Goal: Task Accomplishment & Management: Complete application form

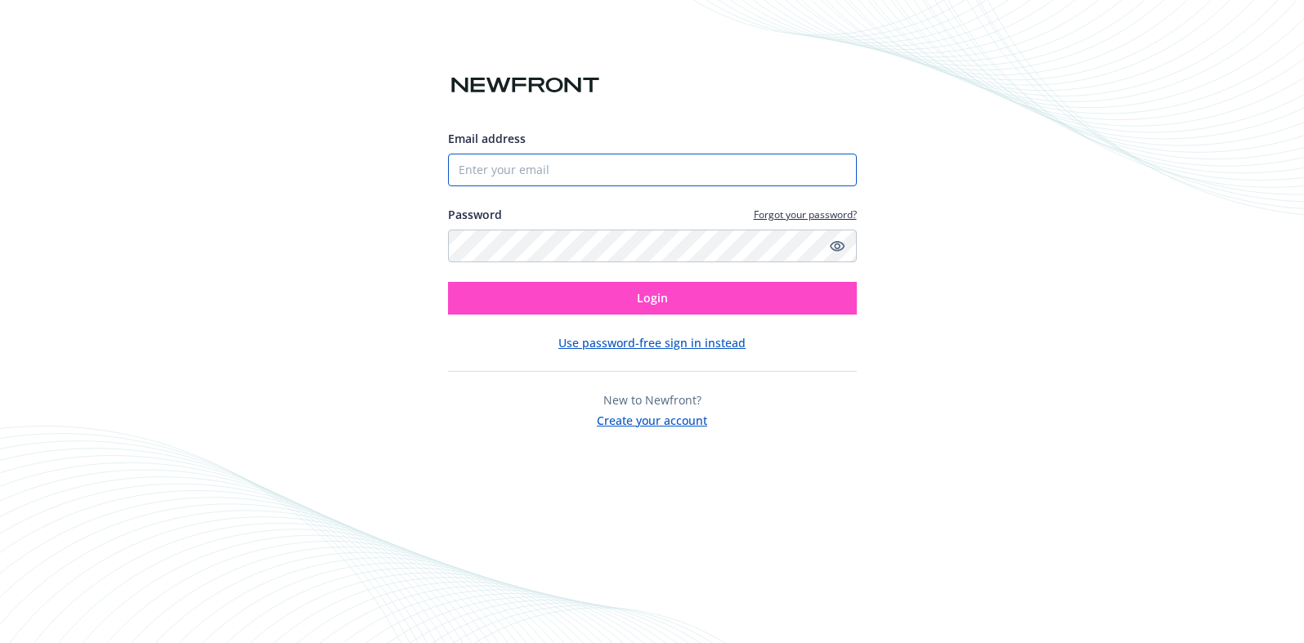
type input "[PERSON_NAME][EMAIL_ADDRESS][PERSON_NAME][DOMAIN_NAME]"
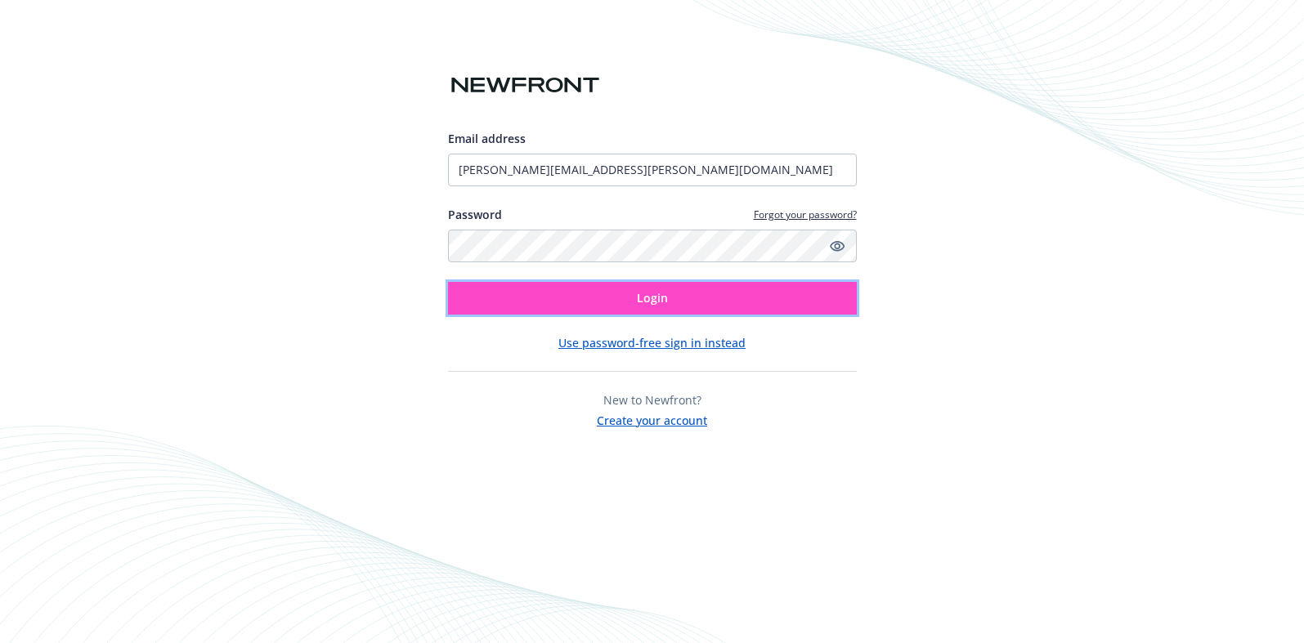
click at [730, 302] on button "Login" at bounding box center [652, 298] width 409 height 33
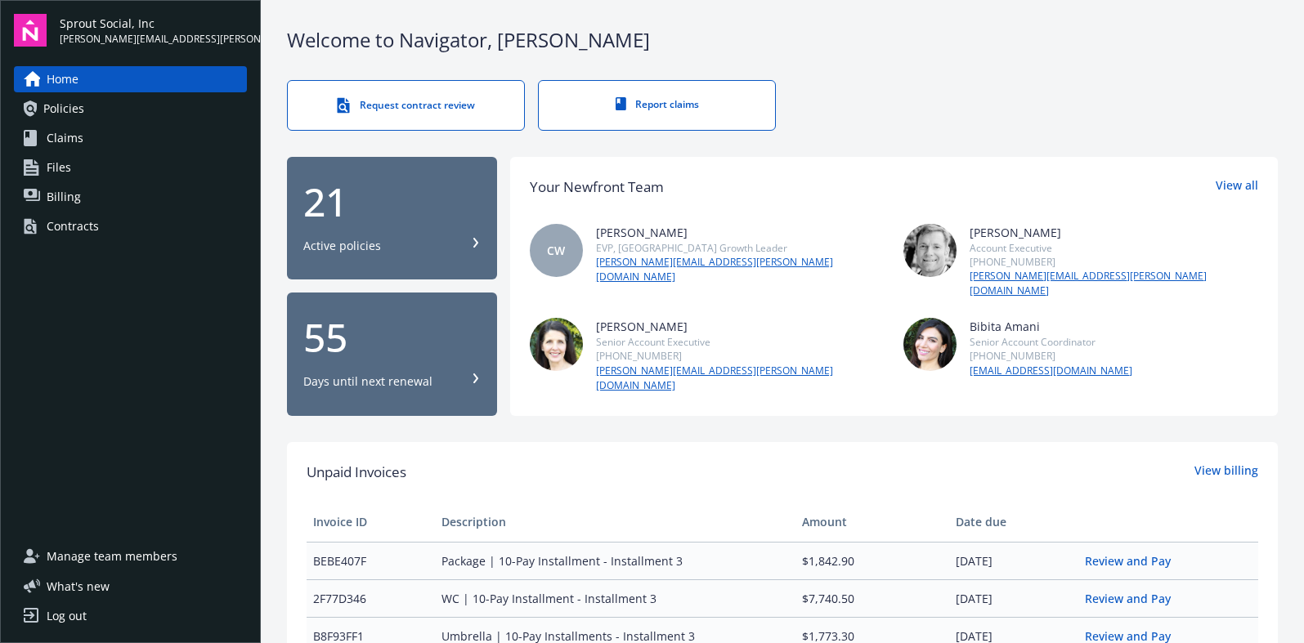
click at [399, 99] on div "Request contract review" at bounding box center [405, 105] width 171 height 16
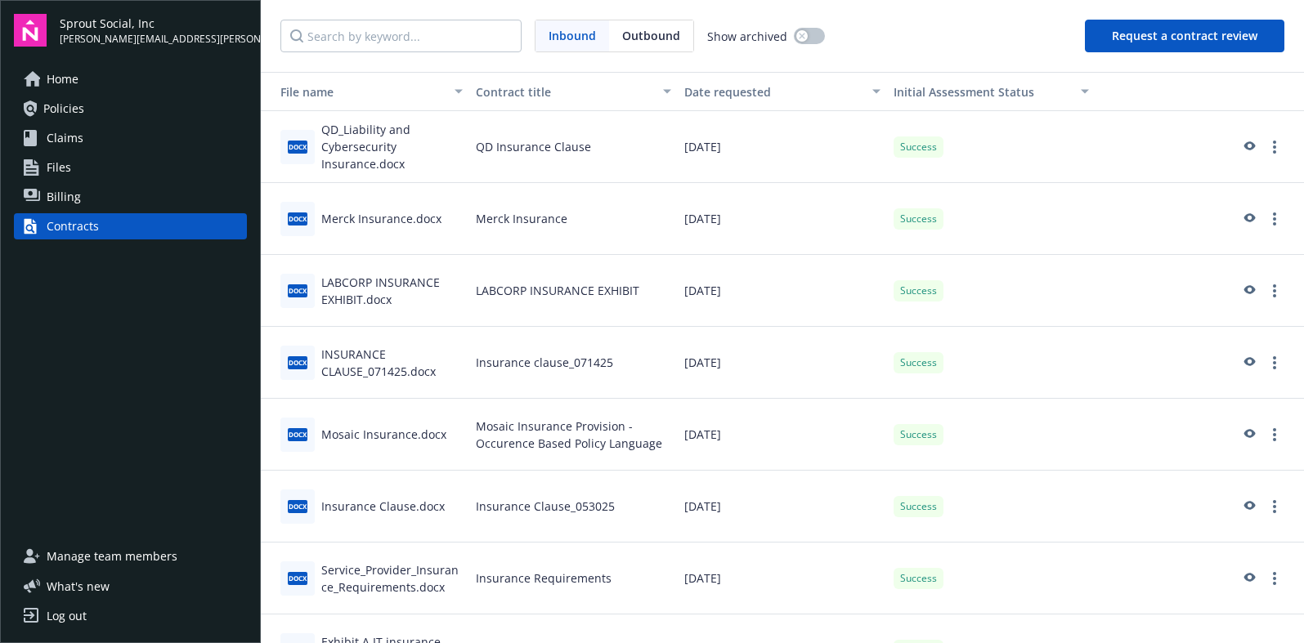
click at [1194, 32] on button "Request a contract review" at bounding box center [1184, 36] width 199 height 33
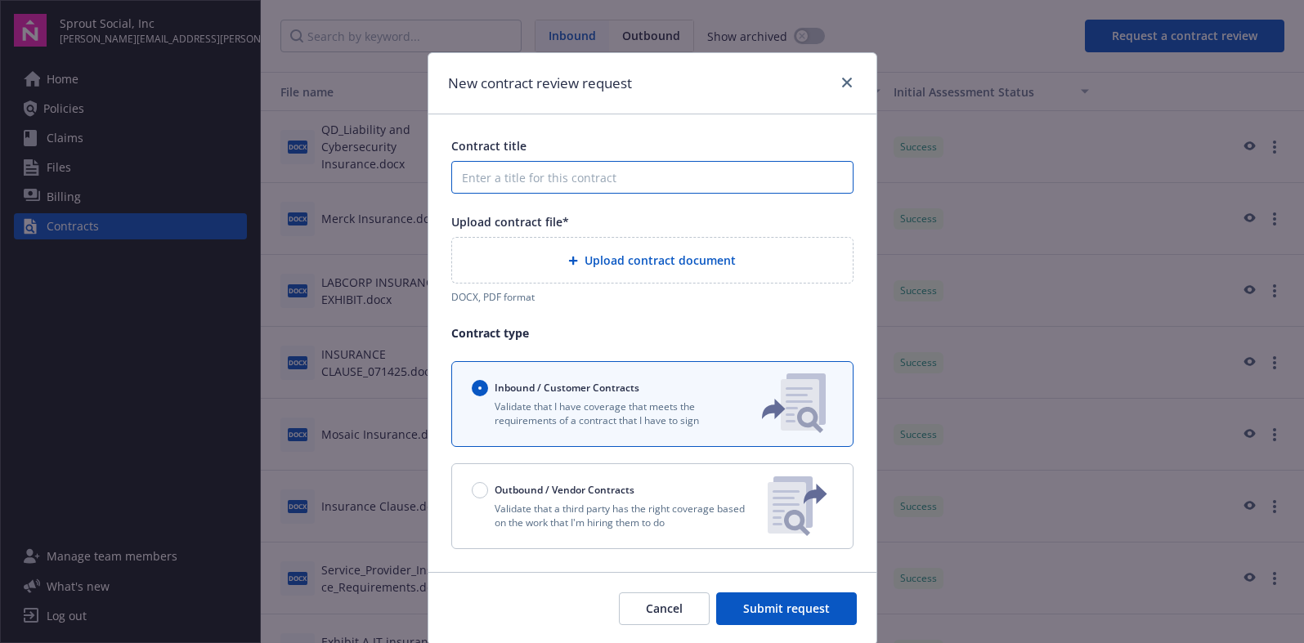
click at [579, 174] on input "Contract title" at bounding box center [652, 177] width 402 height 33
type input "TB Insurance Clause"
click at [615, 262] on span "Upload contract document" at bounding box center [660, 260] width 151 height 17
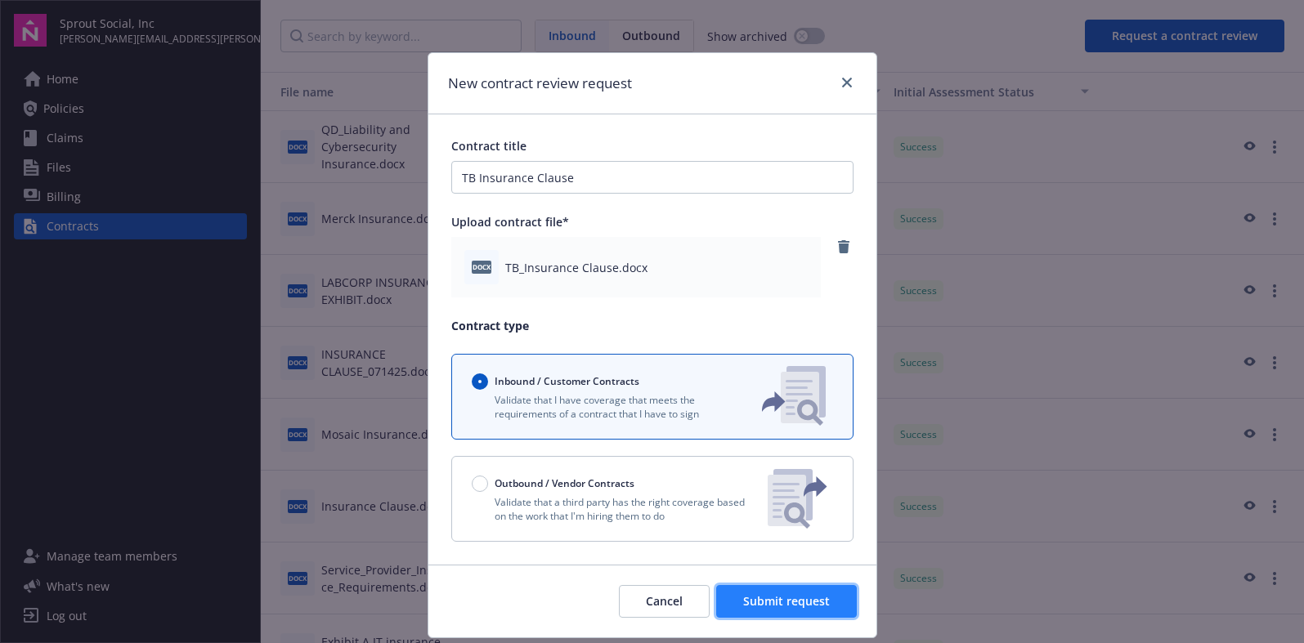
click at [762, 603] on span "Submit request" at bounding box center [786, 602] width 87 height 16
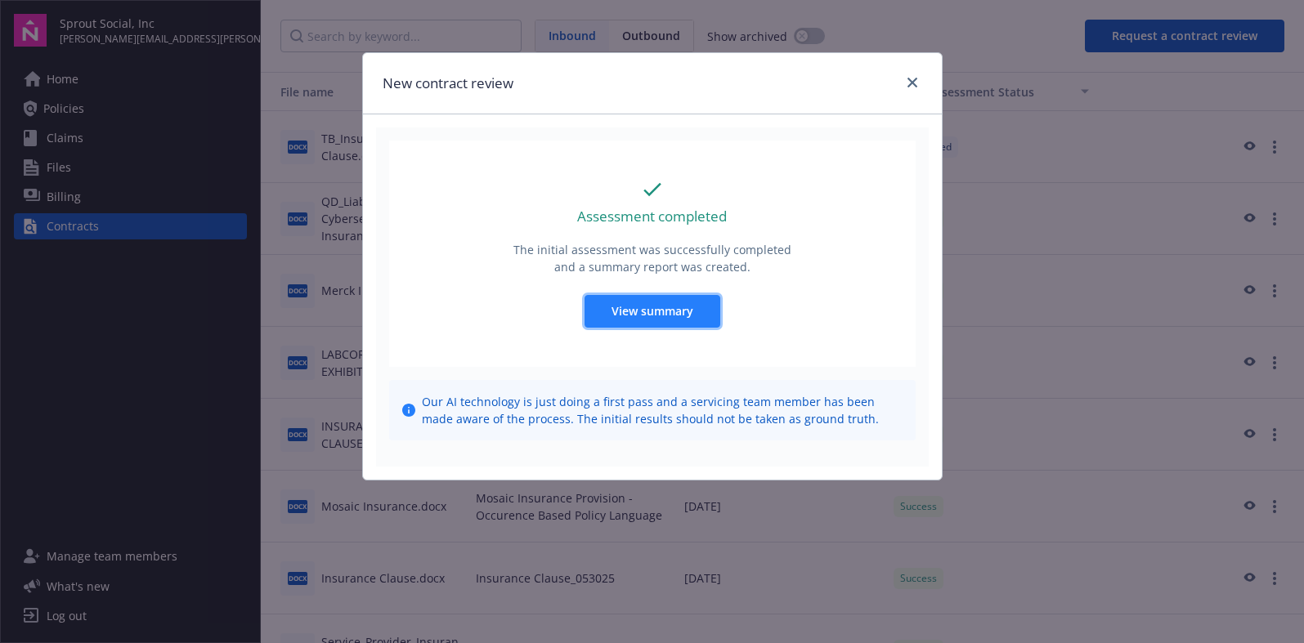
click at [634, 307] on span "View summary" at bounding box center [652, 311] width 82 height 16
